Goal: Information Seeking & Learning: Obtain resource

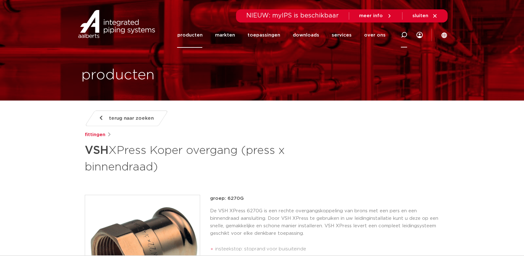
click at [407, 38] on div at bounding box center [404, 34] width 6 height 25
click at [258, 33] on input "Zoeken" at bounding box center [314, 34] width 196 height 12
paste input "6270G"
type input "6270G"
click button "Zoeken" at bounding box center [0, 0] width 0 height 0
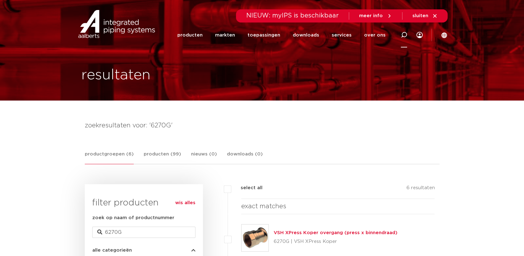
click at [404, 36] on icon at bounding box center [404, 35] width 6 height 6
click at [403, 33] on icon at bounding box center [404, 35] width 6 height 6
click at [403, 33] on icon at bounding box center [404, 34] width 7 height 7
click at [401, 39] on div at bounding box center [404, 34] width 6 height 25
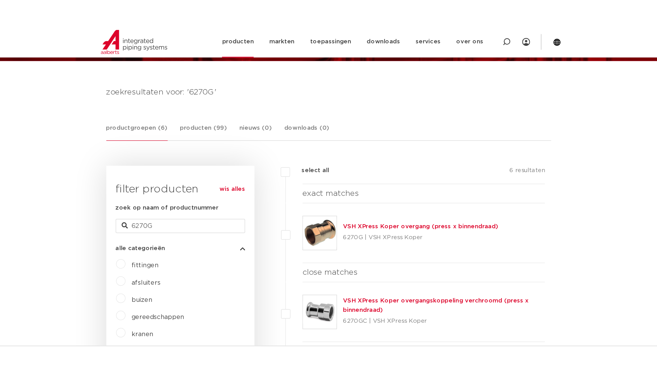
scroll to position [72, 0]
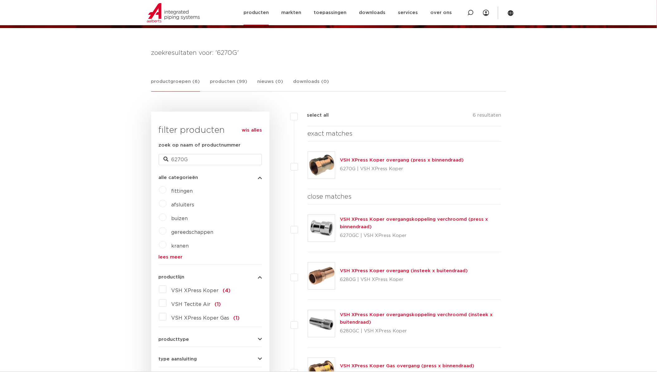
click at [472, 12] on icon at bounding box center [471, 13] width 6 height 6
paste input "6270G"
type input "6270G"
click button "Zoeken" at bounding box center [0, 0] width 0 height 0
click at [324, 175] on img at bounding box center [321, 165] width 27 height 27
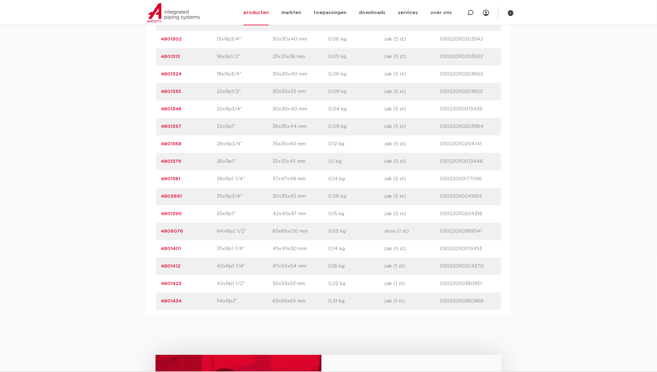
scroll to position [554, 0]
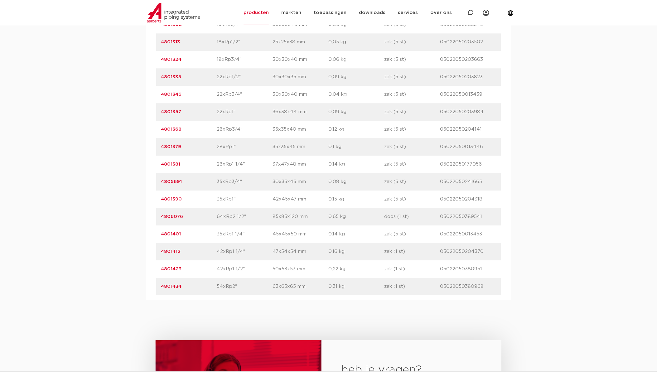
drag, startPoint x: 159, startPoint y: 161, endPoint x: 485, endPoint y: 279, distance: 346.6
click at [485, 279] on div "artikelnummer afmeting [GEOGRAPHIC_DATA] gewicht verpakking gtin artikelnummer …" at bounding box center [328, 112] width 345 height 367
copy div "4801269 afmeting 12xRp3/8" afmetingen 20x20x30 mm gewicht 0,03 kg verpakking za…"
click at [102, 179] on div "assortiment afmetingen specificaties downloads ETIM sustainability verwant asso…" at bounding box center [328, 88] width 657 height 425
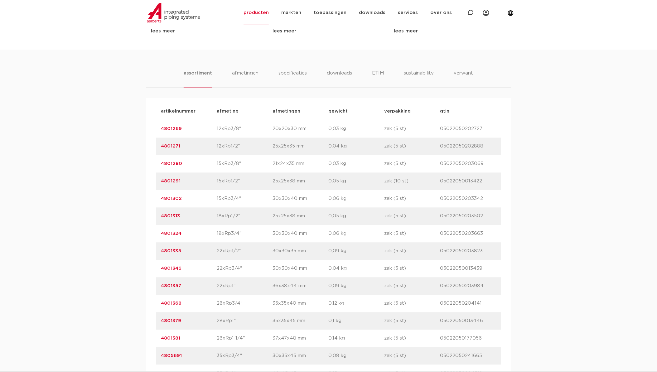
scroll to position [347, 0]
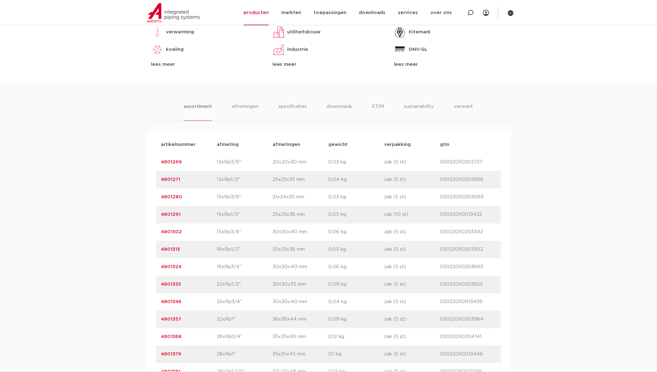
click at [168, 165] on p "4801269" at bounding box center [189, 162] width 56 height 7
drag, startPoint x: 168, startPoint y: 165, endPoint x: 158, endPoint y: 166, distance: 10.3
click at [158, 166] on div "artikelnummer 4801269 afmeting 12xRp3/8" afmetingen 20x20x30 mm gewicht 0,03 kg…" at bounding box center [328, 162] width 345 height 17
drag, startPoint x: 158, startPoint y: 166, endPoint x: 166, endPoint y: 164, distance: 8.6
copy div "4801269 afmeting 12xRp3/8""
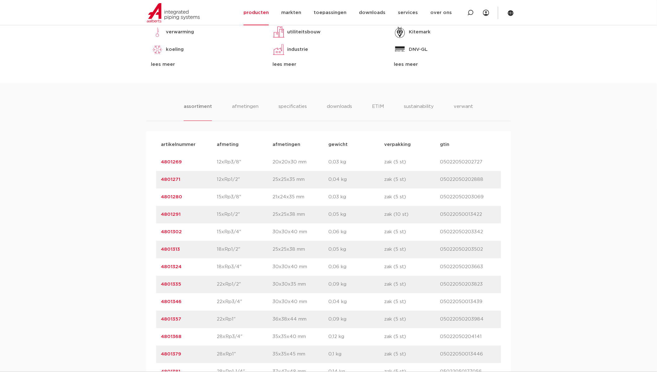
copy div "4801269 afmeting 12xRp3/8""
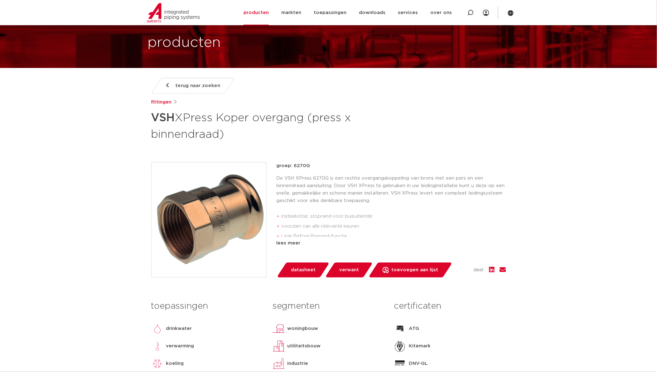
scroll to position [0, 0]
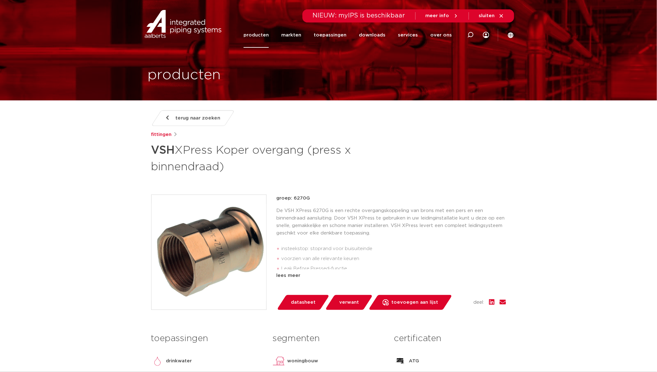
drag, startPoint x: 311, startPoint y: 197, endPoint x: 294, endPoint y: 199, distance: 17.5
click at [294, 199] on p "groep: 6270G" at bounding box center [392, 198] width 230 height 7
copy p "6270G"
click at [474, 35] on div at bounding box center [470, 35] width 25 height 26
type input "puntstuk"
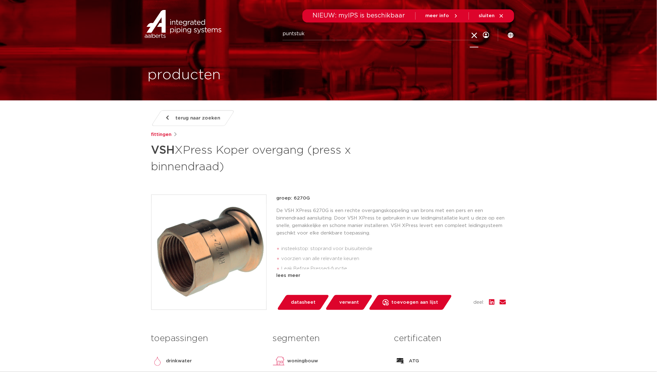
click button "Zoeken" at bounding box center [0, 0] width 0 height 0
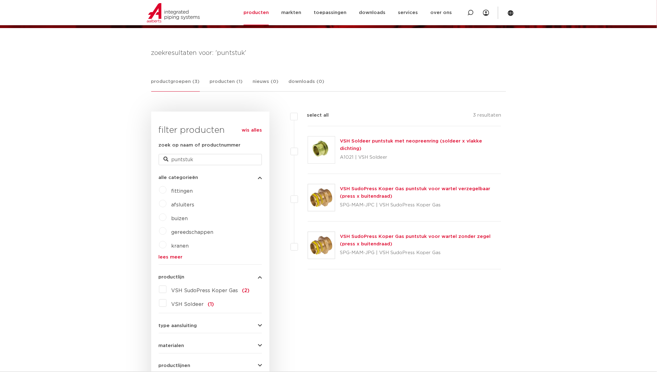
click at [318, 246] on img at bounding box center [321, 245] width 27 height 27
click at [330, 153] on img at bounding box center [321, 150] width 27 height 27
click at [251, 129] on link "wis alles" at bounding box center [252, 130] width 20 height 7
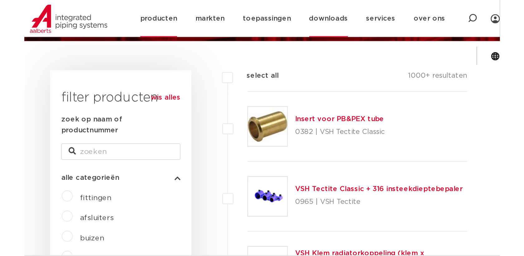
scroll to position [72, 0]
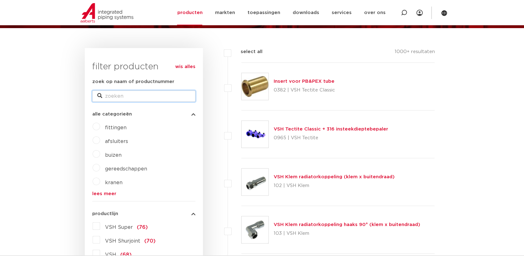
click at [149, 93] on input "zoek op naam of productnummer" at bounding box center [143, 95] width 103 height 11
paste input "6096G"
type input "6096G"
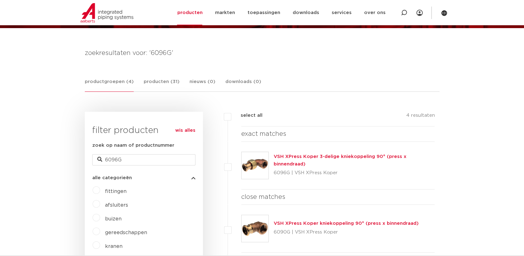
click at [260, 165] on img at bounding box center [255, 165] width 27 height 27
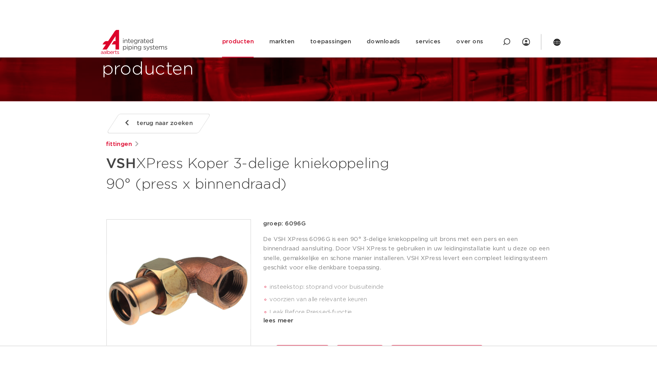
scroll to position [35, 0]
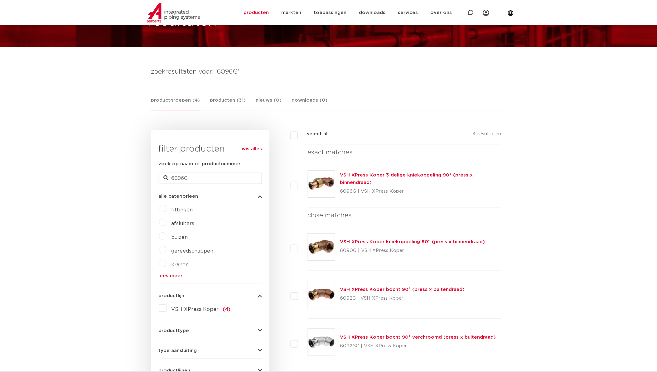
scroll to position [38, 0]
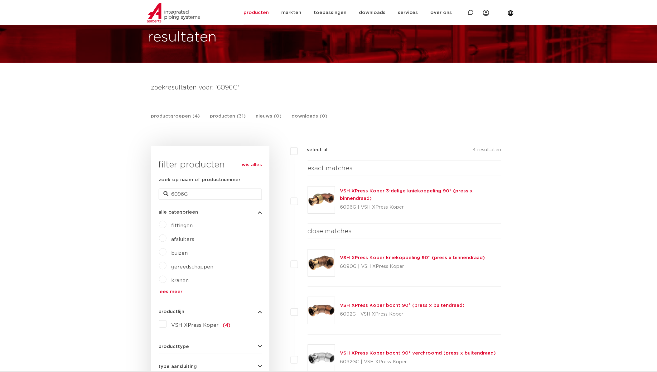
click at [246, 163] on link "wis alles" at bounding box center [252, 164] width 20 height 7
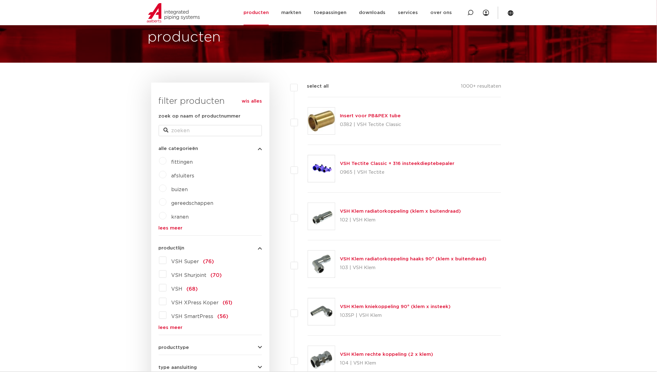
click at [469, 13] on icon at bounding box center [470, 12] width 7 height 7
type input "driedelige"
click button "Zoeken" at bounding box center [0, 0] width 0 height 0
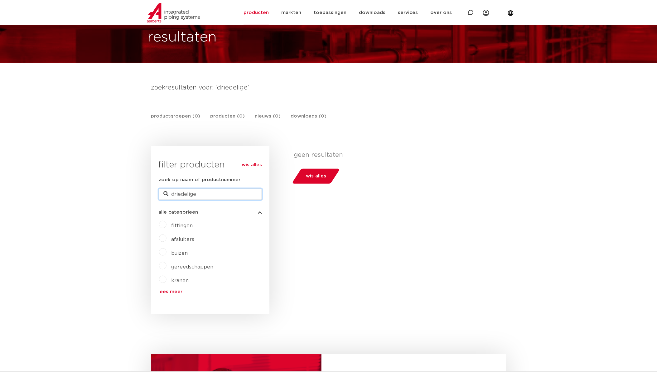
click at [233, 195] on input "driedelige" at bounding box center [210, 194] width 103 height 11
click at [247, 167] on link "wis alles" at bounding box center [252, 164] width 20 height 7
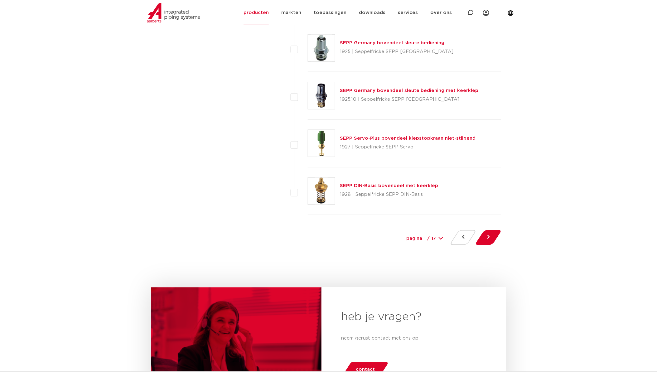
scroll to position [2845, 0]
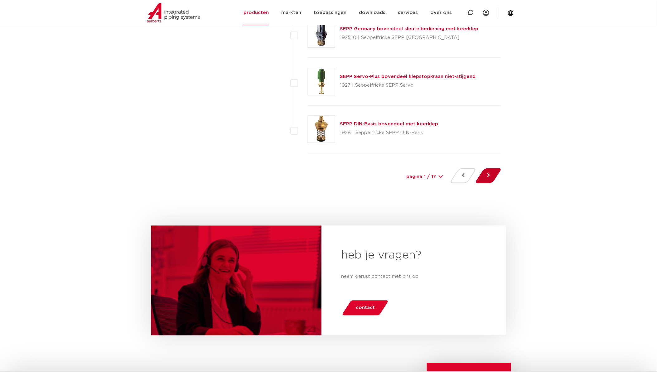
click at [497, 174] on button at bounding box center [489, 175] width 18 height 15
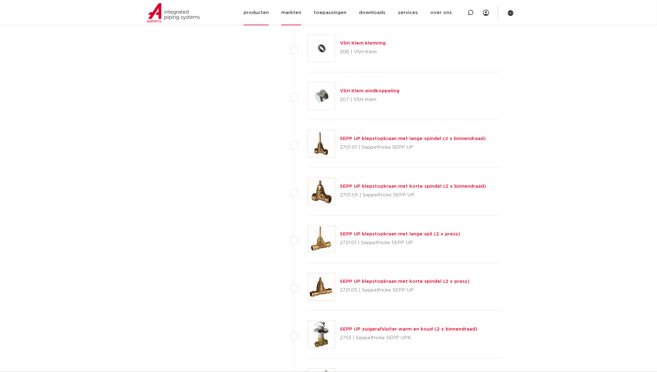
scroll to position [1005, 0]
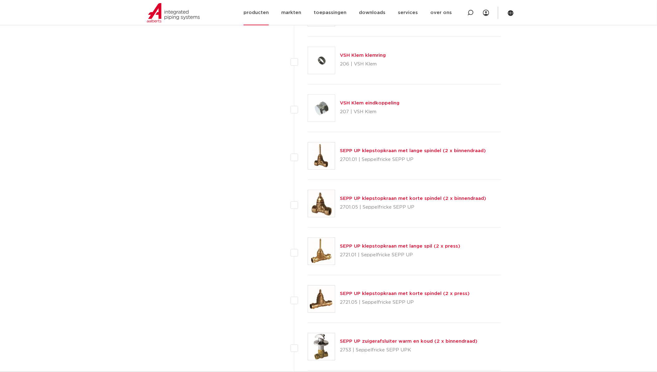
click at [269, 17] on link "producten" at bounding box center [256, 12] width 25 height 25
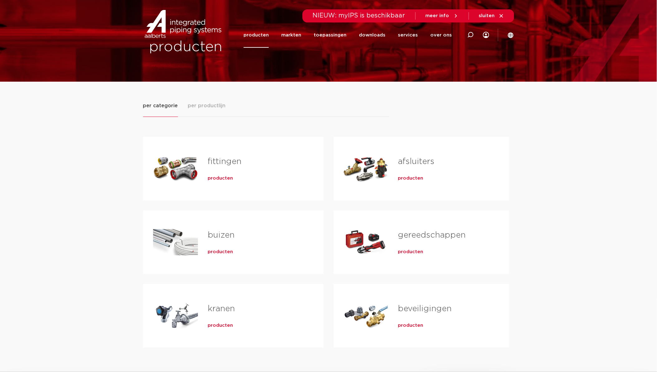
scroll to position [35, 0]
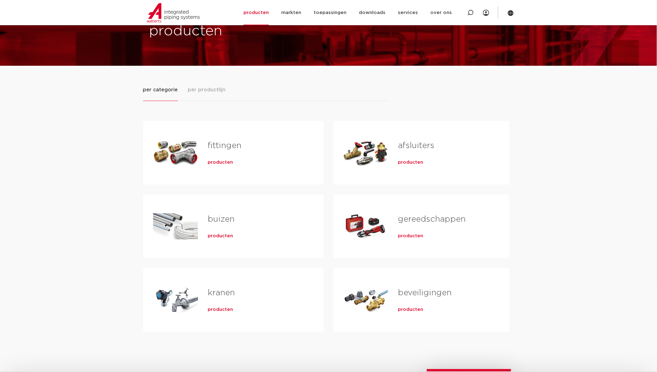
click at [228, 165] on span "producten" at bounding box center [220, 162] width 25 height 6
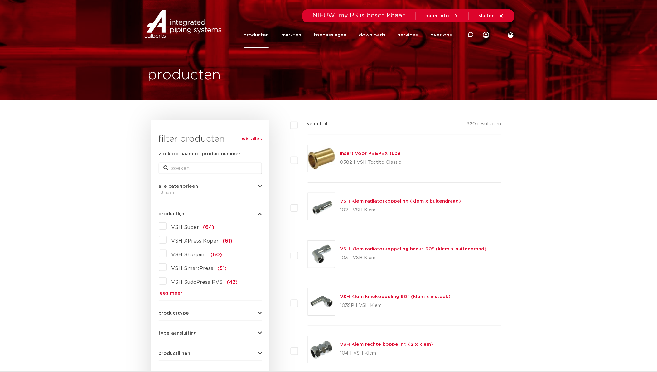
click at [167, 241] on label "VSH XPress Koper (61)" at bounding box center [200, 240] width 66 height 10
click at [0, 0] on input "VSH XPress Koper (61)" at bounding box center [0, 0] width 0 height 0
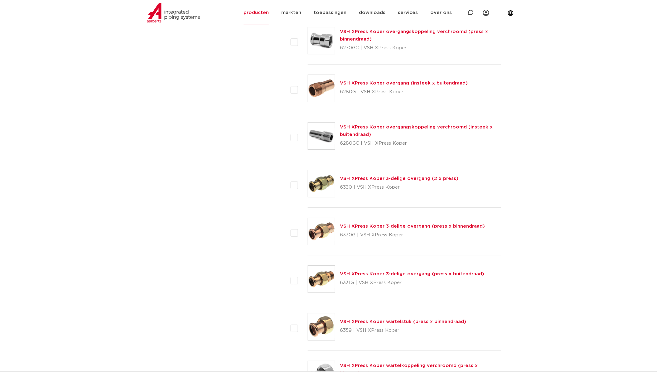
scroll to position [659, 0]
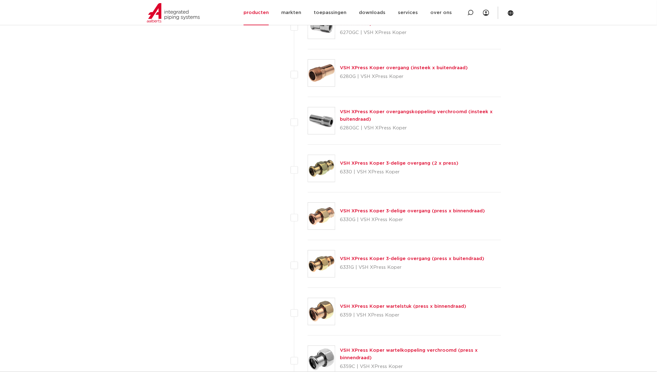
click at [328, 264] on img at bounding box center [321, 264] width 27 height 27
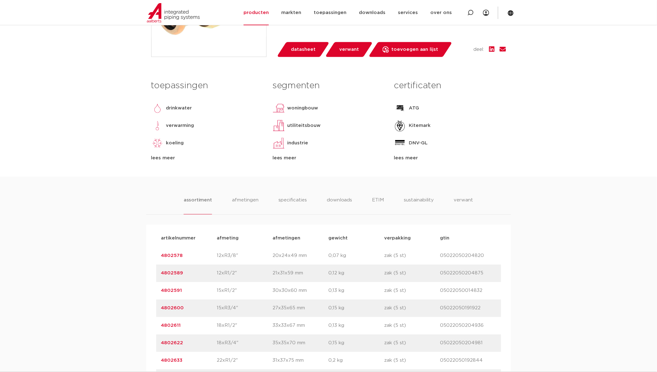
scroll to position [242, 0]
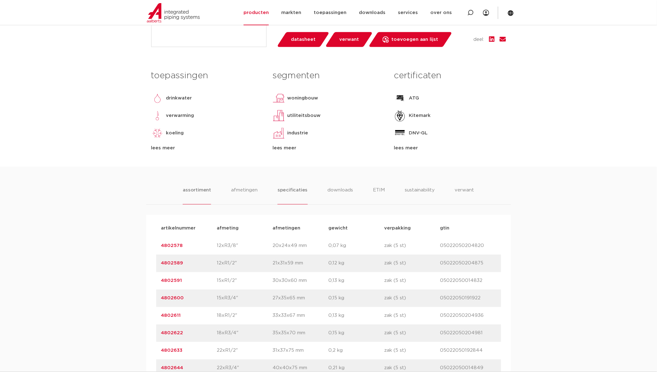
click at [295, 188] on li "specificaties" at bounding box center [293, 196] width 30 height 18
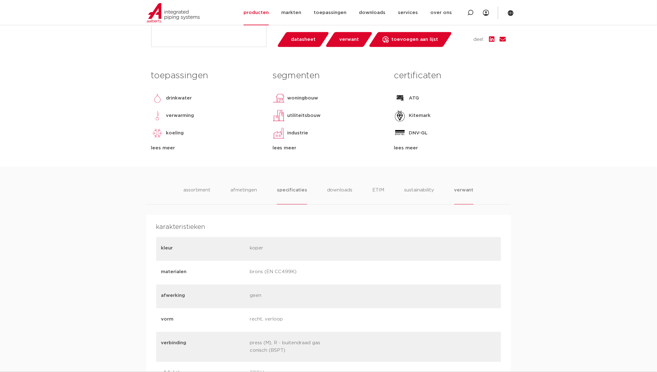
click at [469, 192] on li "verwant" at bounding box center [464, 196] width 19 height 18
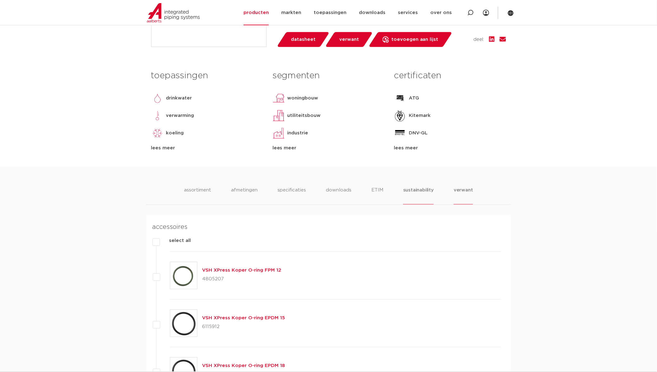
click at [421, 191] on li "sustainability" at bounding box center [418, 196] width 31 height 18
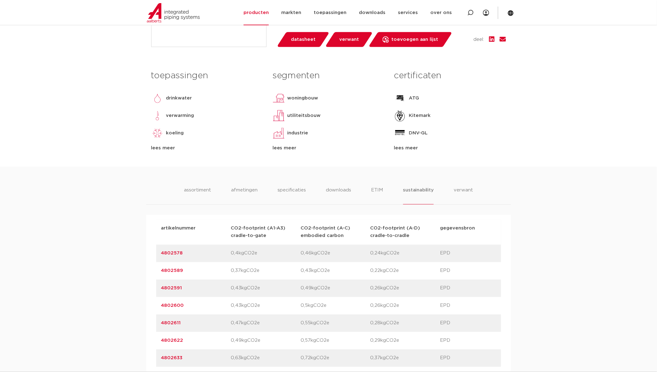
click at [367, 195] on ul "assortiment [GEOGRAPHIC_DATA] specificaties downloads ETIM sustainability verwa…" at bounding box center [328, 196] width 289 height 18
click at [379, 192] on li "ETIM" at bounding box center [377, 196] width 11 height 18
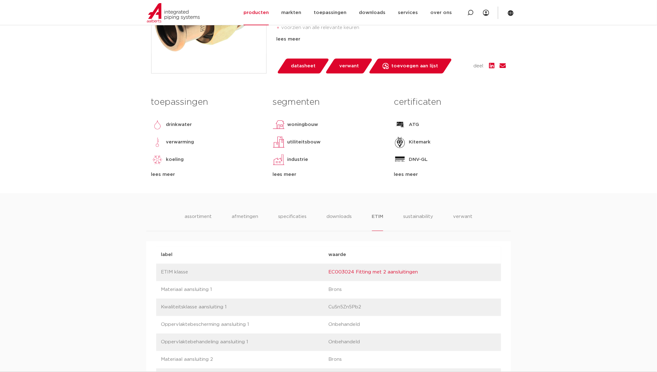
scroll to position [208, 0]
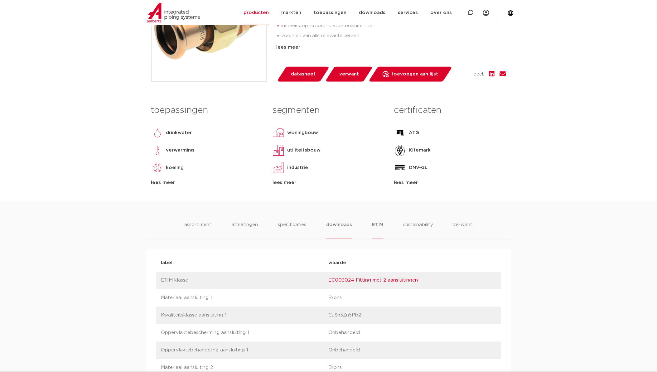
click at [343, 226] on li "downloads" at bounding box center [339, 230] width 26 height 18
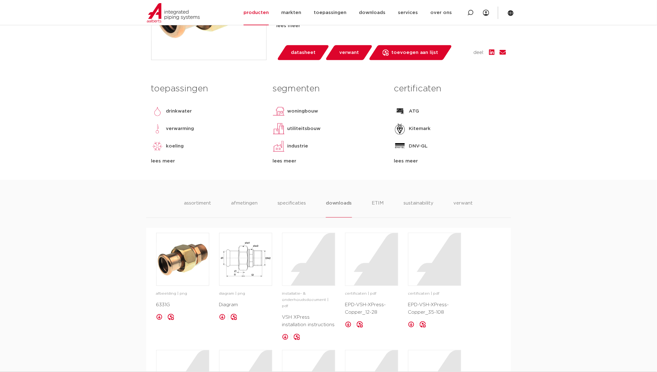
scroll to position [277, 0]
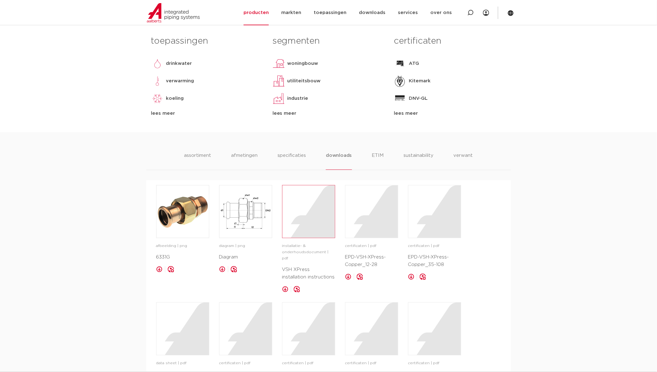
click at [295, 222] on div at bounding box center [309, 212] width 52 height 52
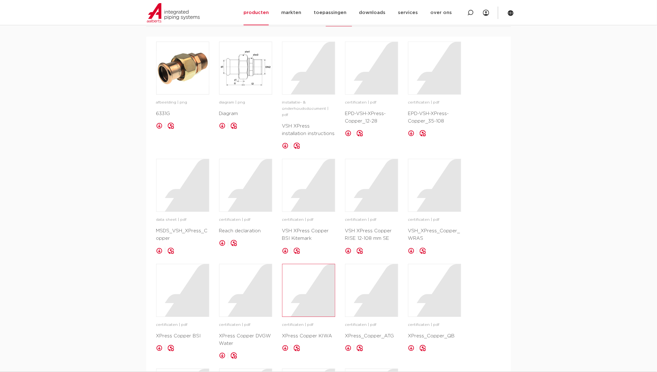
scroll to position [347, 0]
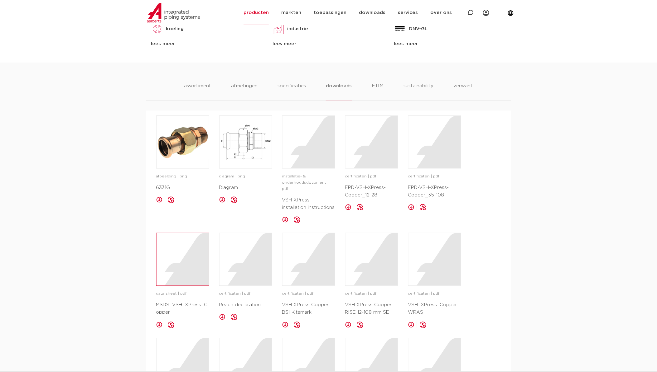
click at [184, 260] on div at bounding box center [183, 259] width 52 height 52
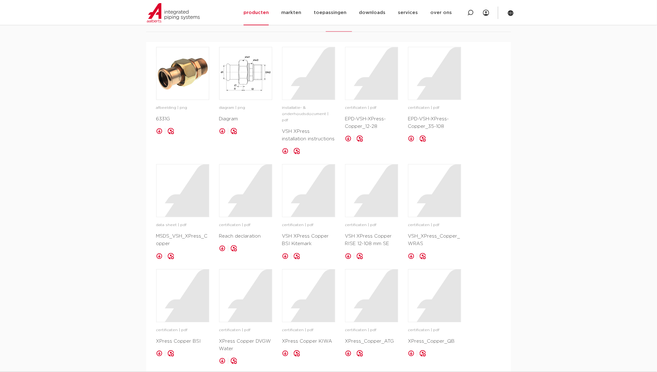
scroll to position [416, 0]
click at [442, 80] on div at bounding box center [435, 73] width 52 height 52
click at [391, 191] on div at bounding box center [372, 190] width 52 height 52
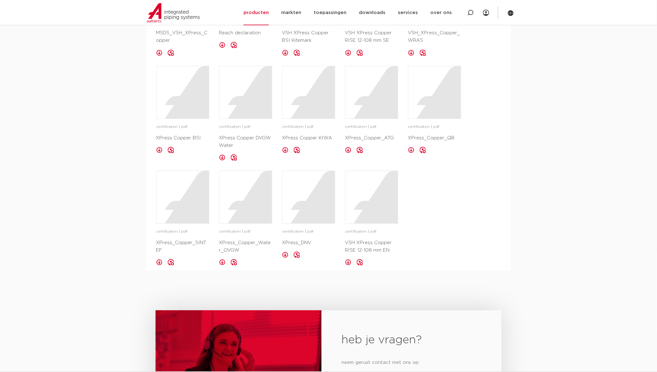
scroll to position [624, 0]
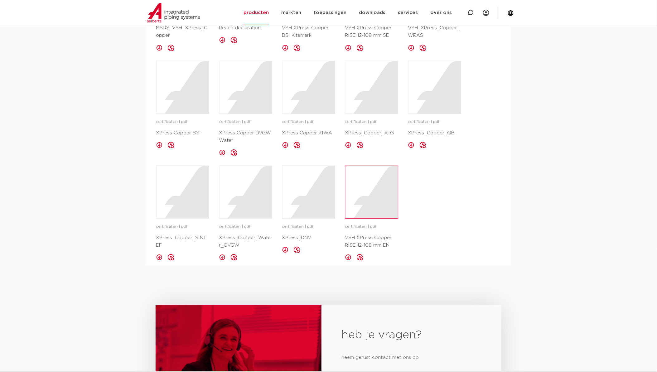
click at [369, 194] on div at bounding box center [372, 192] width 52 height 52
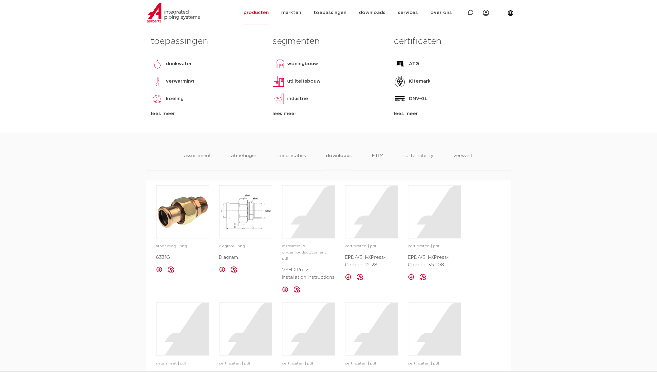
scroll to position [173, 0]
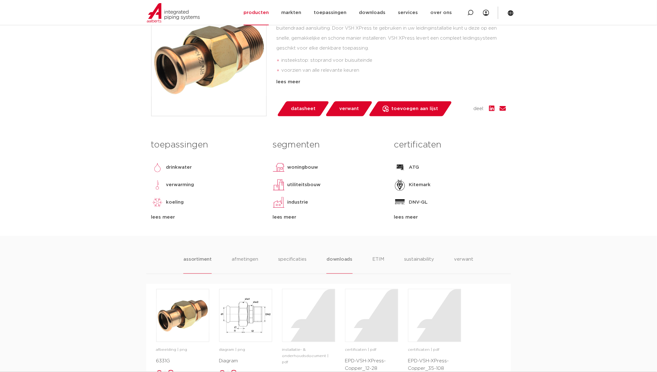
click at [212, 260] on ul "assortiment [GEOGRAPHIC_DATA] specificaties downloads ETIM sustainability verwa…" at bounding box center [328, 265] width 290 height 18
click at [305, 98] on div "groep: 6331G De VSH XPress 6331G is een 3-delige overgangskoppeling van brons m…" at bounding box center [392, 58] width 230 height 115
drag, startPoint x: 305, startPoint y: 98, endPoint x: 304, endPoint y: 108, distance: 9.7
click at [304, 108] on span "datasheet" at bounding box center [303, 109] width 25 height 10
